Goal: Task Accomplishment & Management: Complete application form

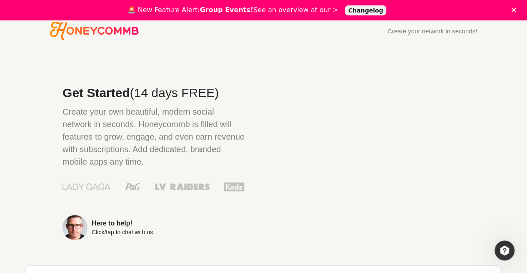
click at [348, 10] on link "Changelog" at bounding box center [366, 10] width 42 height 10
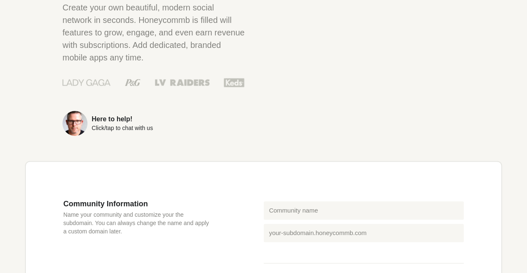
scroll to position [125, 0]
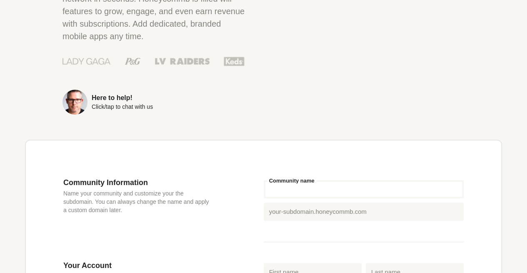
click at [291, 187] on input "Community name" at bounding box center [363, 189] width 200 height 18
type input "C"
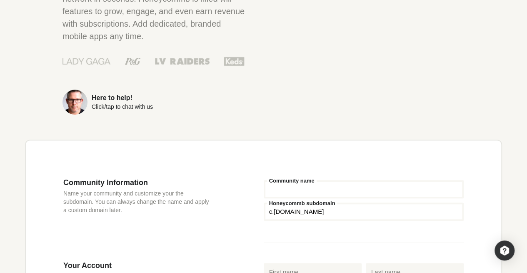
type input "C"
type input "c"
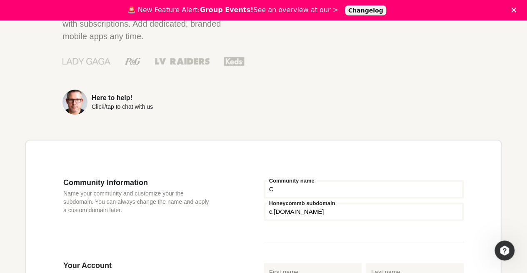
type input "CS"
type input "cs"
type input "C"
type input "c"
type input "CW"
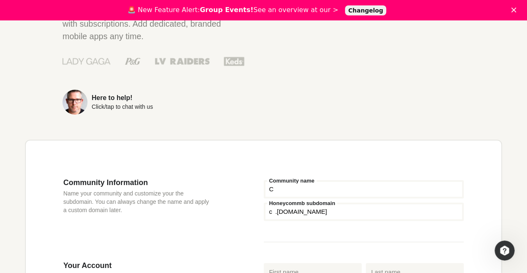
type input "cw"
type input "CWN"
type input "cwn"
type input "CW"
type input "cw"
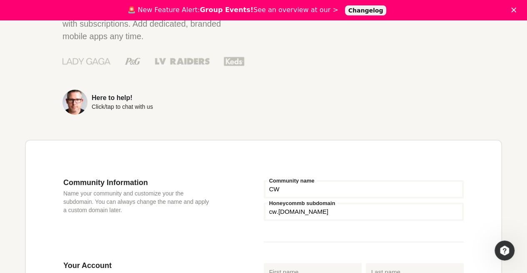
type input "CWB"
type input "cwb"
type input "CWBN"
type input "cwbn"
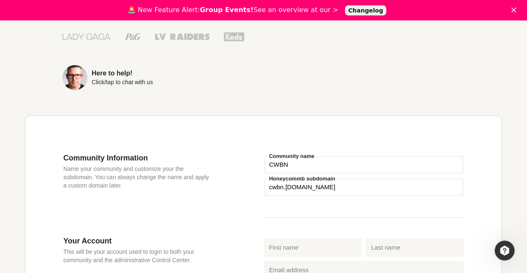
scroll to position [153, 0]
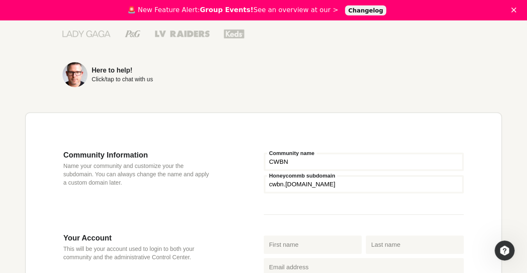
type input "CWBN G"
type input "cwbn-g"
type input "CWBN Gl"
type input "cwbn-gl"
type input "CWBN Glo"
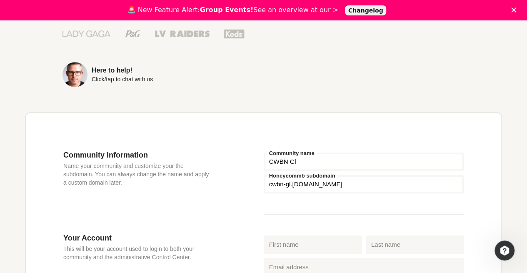
type input "cwbn-glo"
type input "CWBN Gloa"
type input "cwbn-gloa"
type input "CWBN Glo"
type input "cwbn-glo"
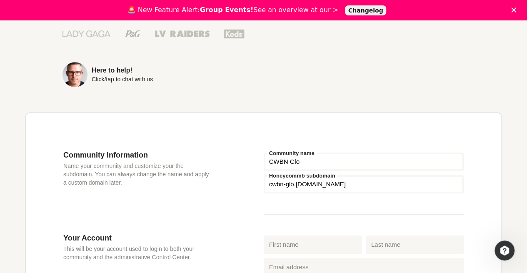
type input "CWBN Glob"
type input "cwbn-glob"
type input "CWBN Globa"
type input "cwbn-globa"
type input "CWBN Global"
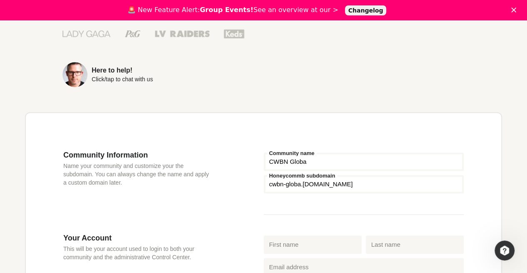
type input "cwbn-global"
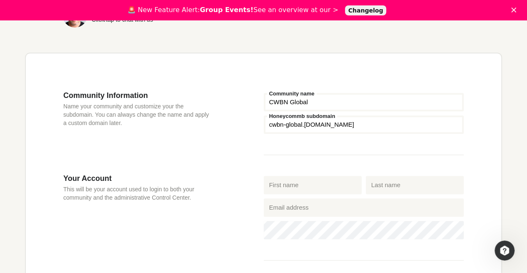
scroll to position [214, 0]
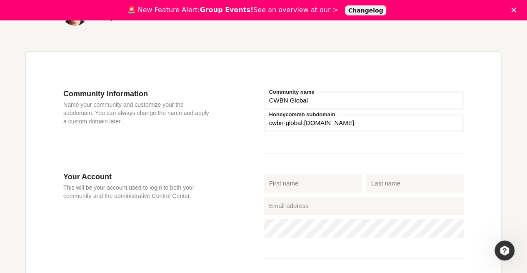
type input "CWBN Global"
click at [325, 183] on input "First name" at bounding box center [312, 183] width 98 height 18
type input "Ethan"
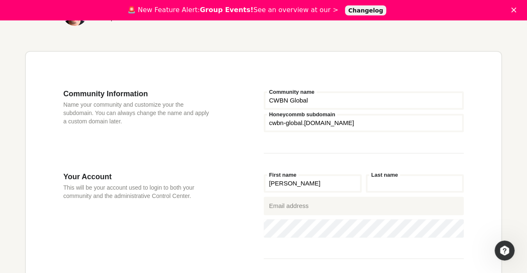
click at [400, 180] on input "Last name" at bounding box center [414, 183] width 98 height 18
type input "Wilson"
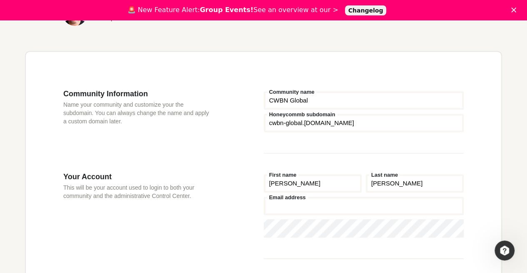
click at [350, 200] on input "Email address" at bounding box center [363, 205] width 200 height 18
type input "ethan.wilson@congressmail.com"
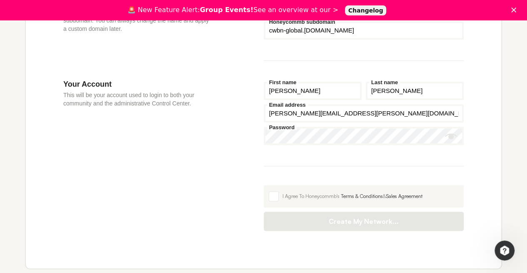
scroll to position [311, 0]
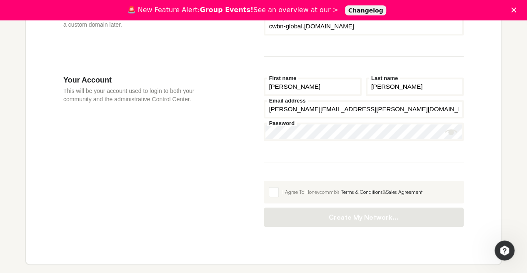
click at [454, 134] on icon "Show password" at bounding box center [451, 132] width 12 height 6
click at [269, 193] on span at bounding box center [273, 192] width 10 height 10
click at [263, 181] on input "I Agree To Honeycommb's Terms & Conditions & Sales Agreement" at bounding box center [263, 181] width 0 height 0
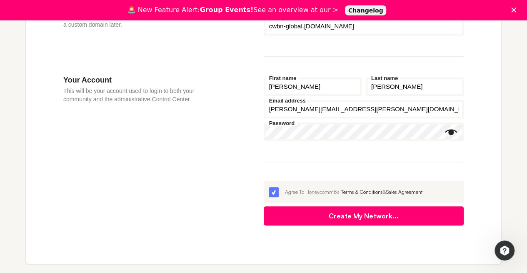
click at [306, 217] on button "Create My Network..." at bounding box center [363, 215] width 200 height 19
